Goal: Find specific page/section: Find specific page/section

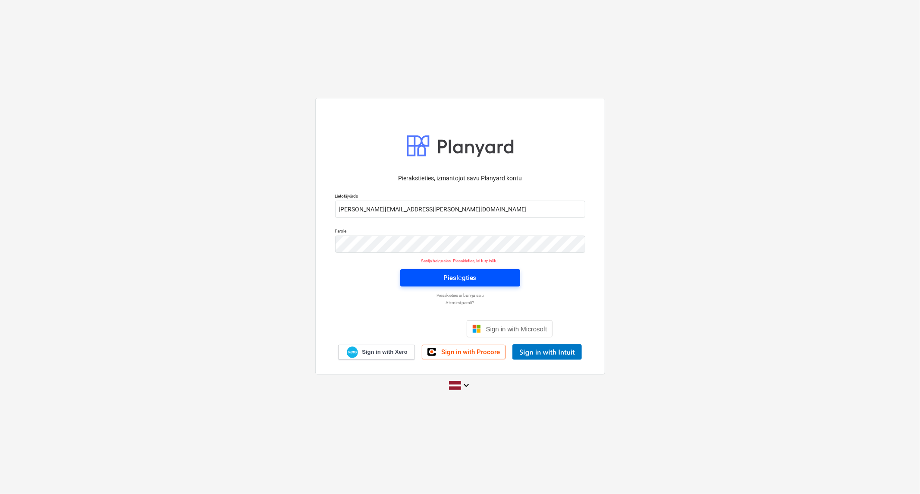
click at [439, 277] on span "Pieslēgties" at bounding box center [460, 277] width 99 height 11
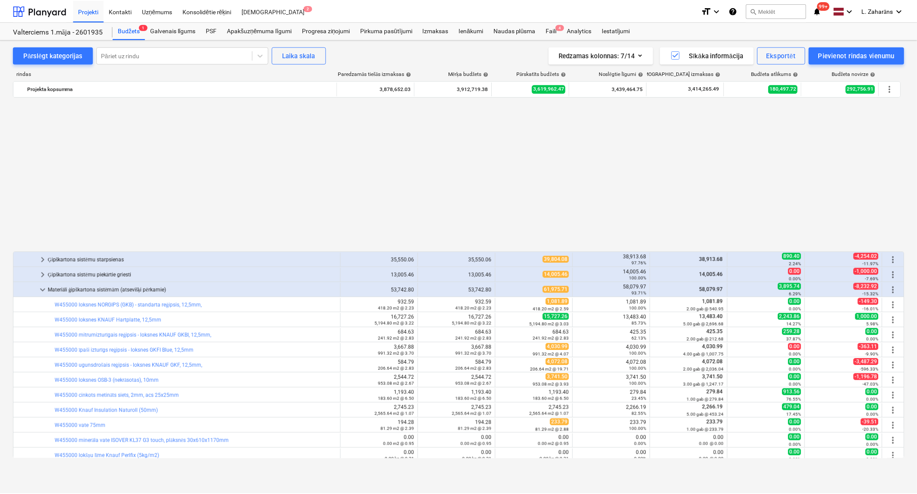
scroll to position [464, 0]
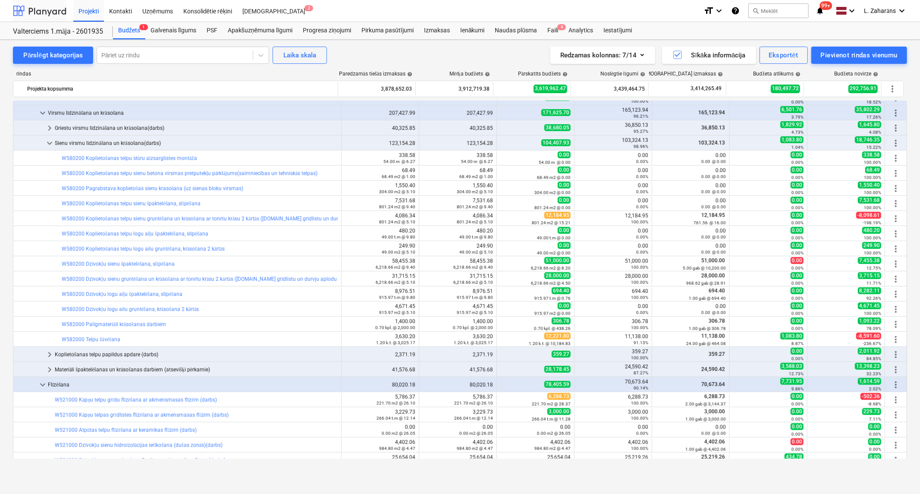
drag, startPoint x: 41, startPoint y: 9, endPoint x: 44, endPoint y: 18, distance: 8.5
click at [41, 9] on div at bounding box center [39, 11] width 53 height 22
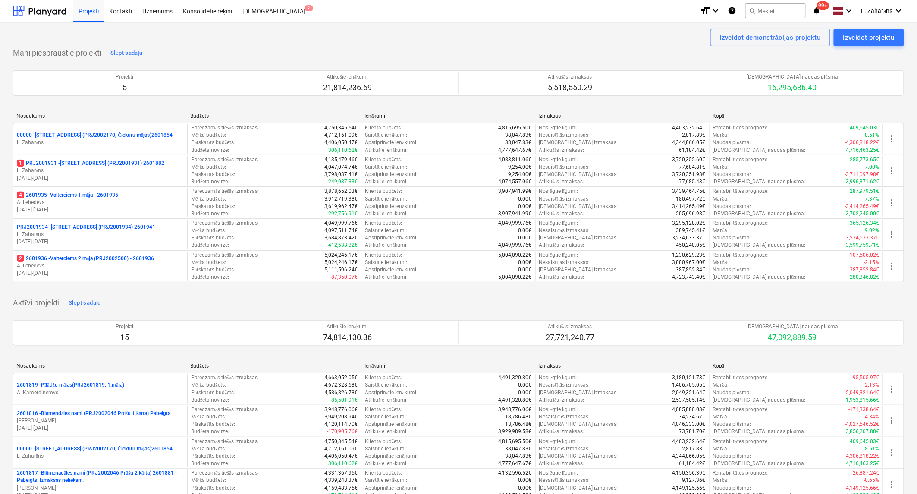
click at [91, 258] on p "2 2601936 - Valterciems 2.māja (PRJ2002500) - 2601936" at bounding box center [85, 258] width 137 height 7
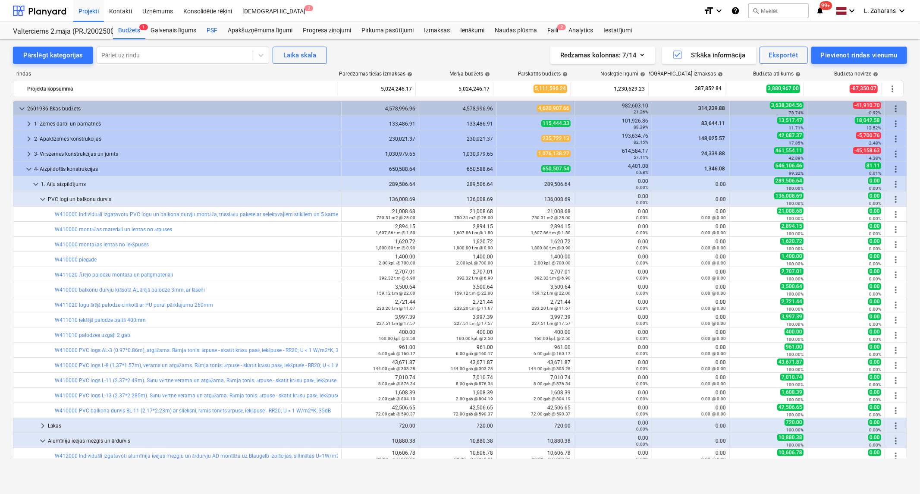
click at [212, 31] on div "PSF" at bounding box center [211, 30] width 21 height 17
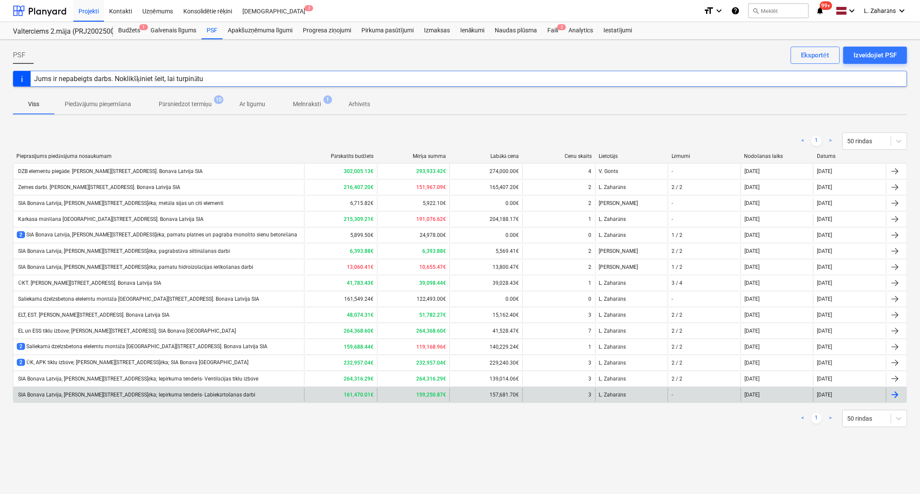
click at [160, 356] on div "SIA Bonava Latvija, [PERSON_NAME][STREET_ADDRESS]ēka; Iepirkuma tenderis- Labie…" at bounding box center [136, 395] width 239 height 6
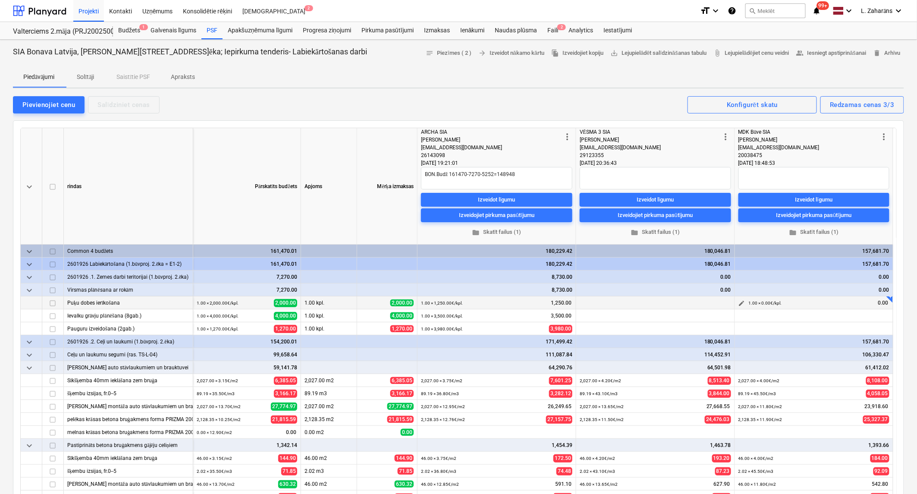
type textarea "x"
